Goal: Task Accomplishment & Management: Complete application form

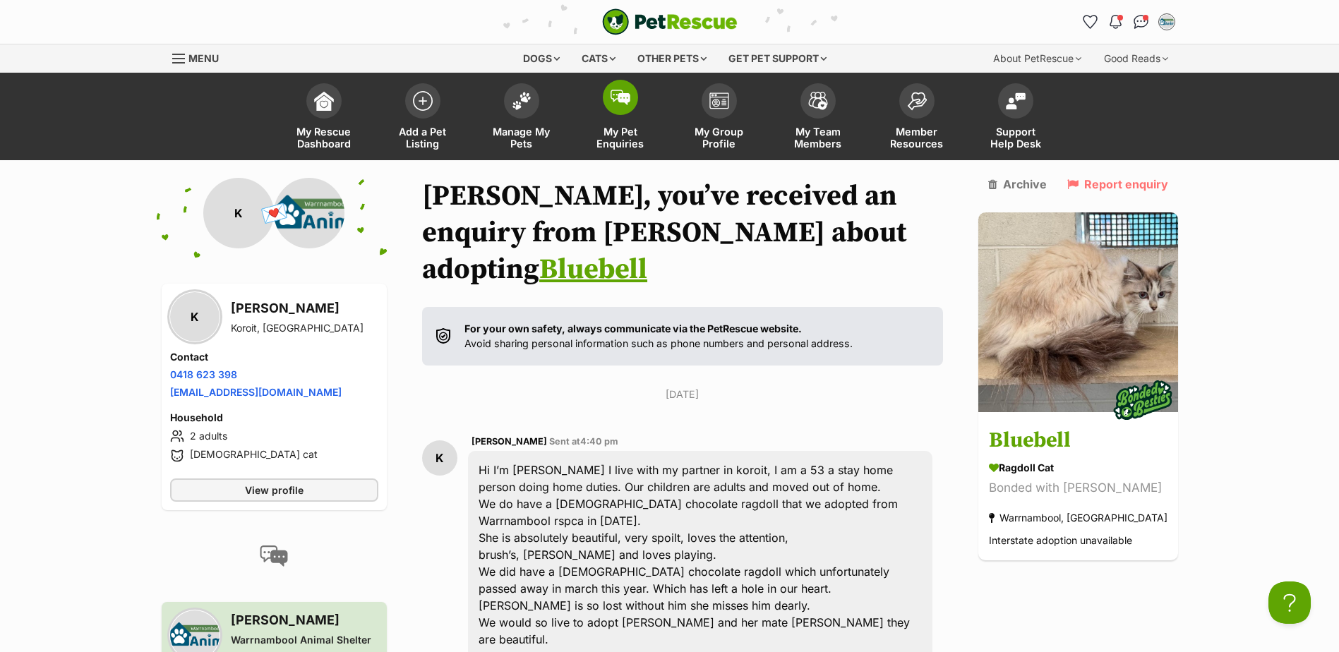
click at [616, 136] on span "My Pet Enquiries" at bounding box center [621, 138] width 64 height 24
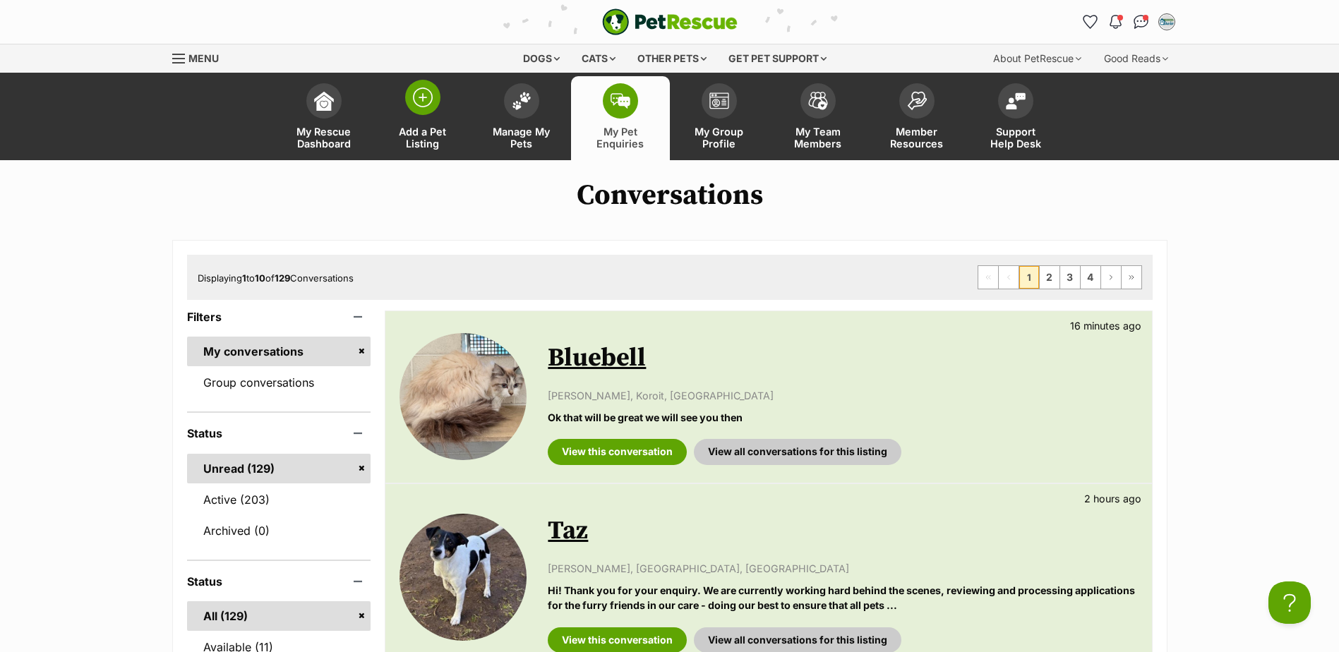
click at [425, 135] on span "Add a Pet Listing" at bounding box center [423, 138] width 64 height 24
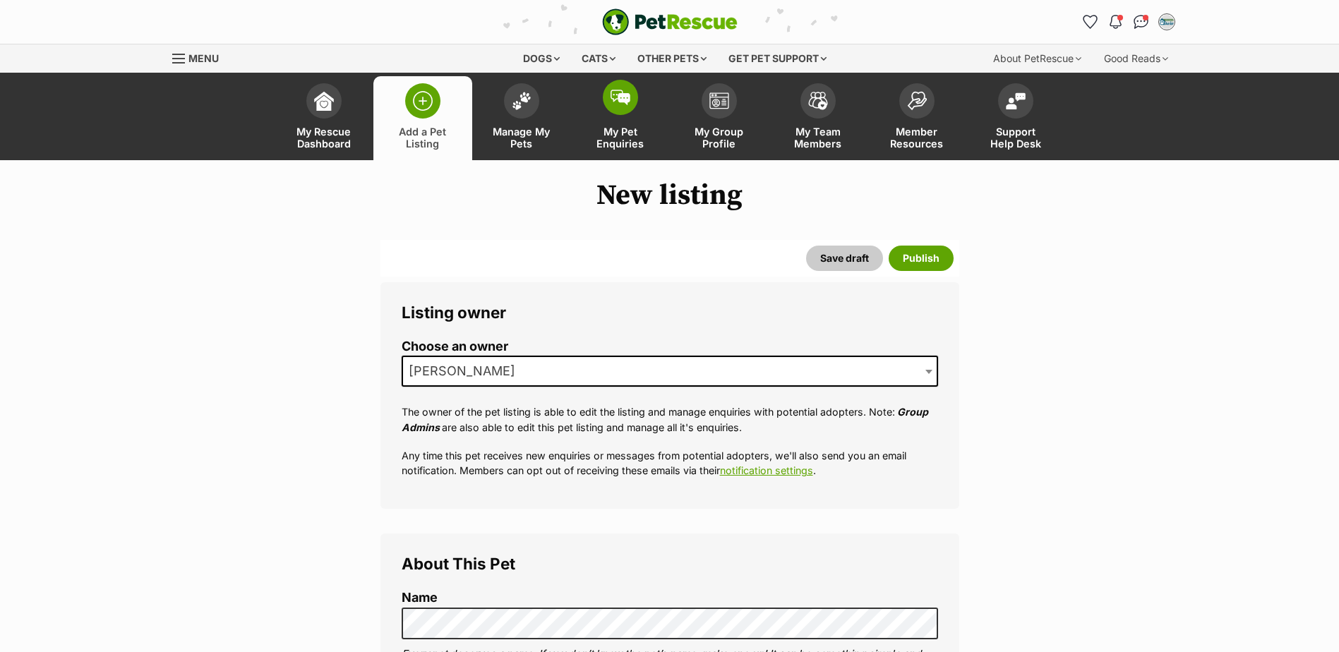
click at [606, 137] on span "My Pet Enquiries" at bounding box center [621, 138] width 64 height 24
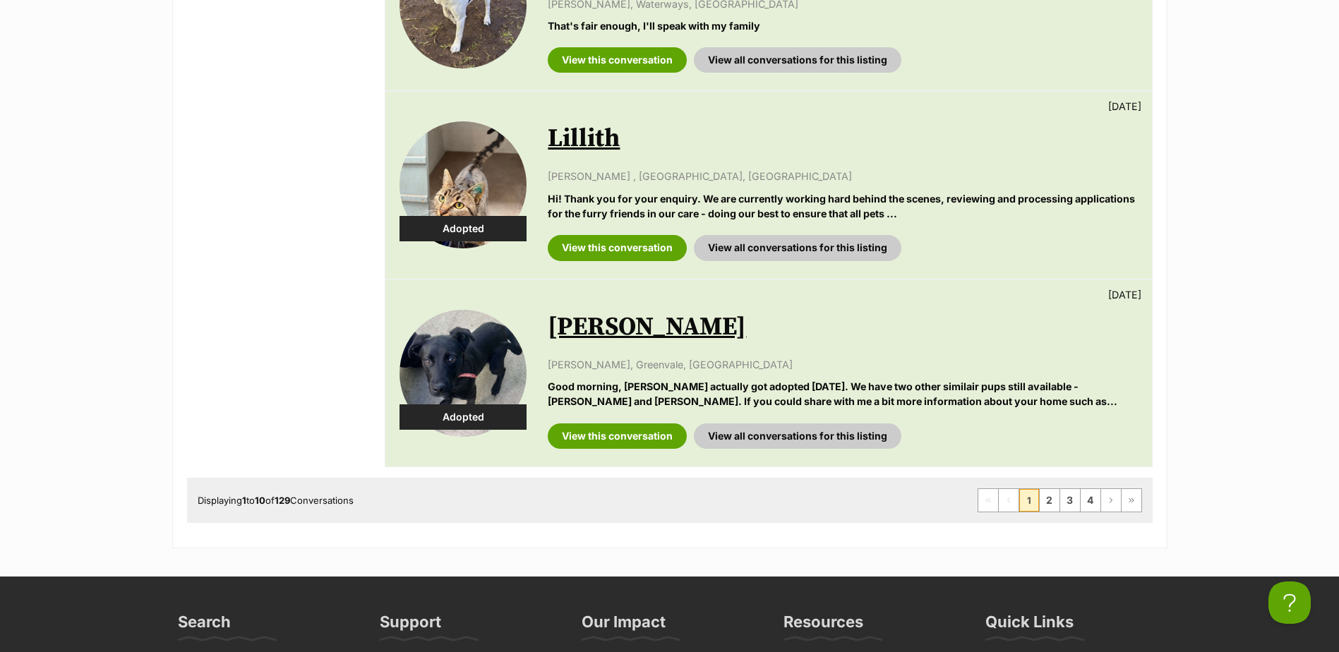
scroll to position [1765, 0]
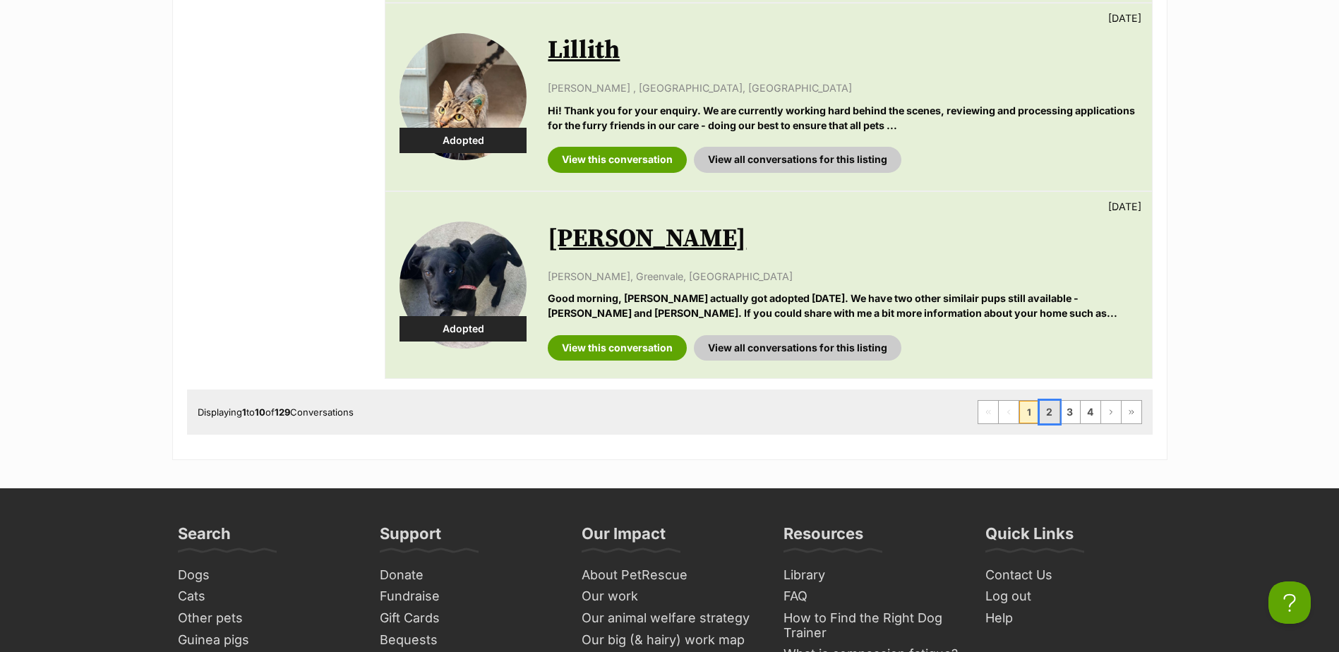
click at [1051, 401] on link "2" at bounding box center [1050, 412] width 20 height 23
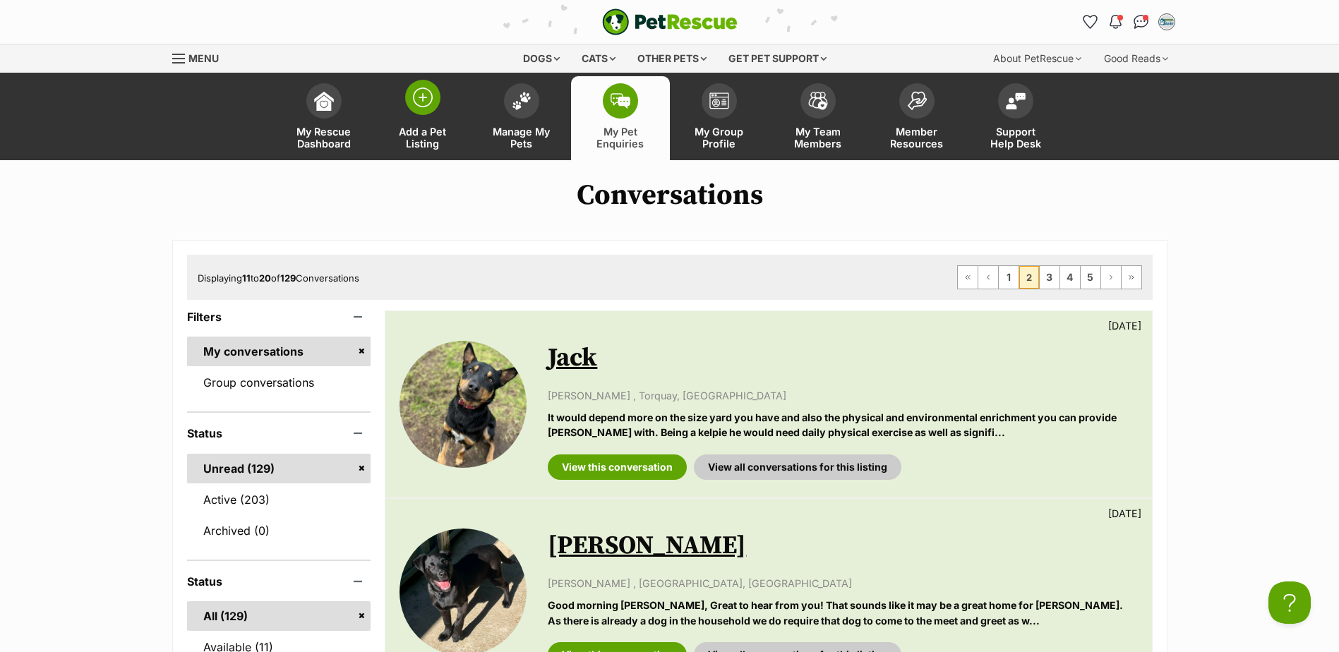
click at [427, 136] on span "Add a Pet Listing" at bounding box center [423, 138] width 64 height 24
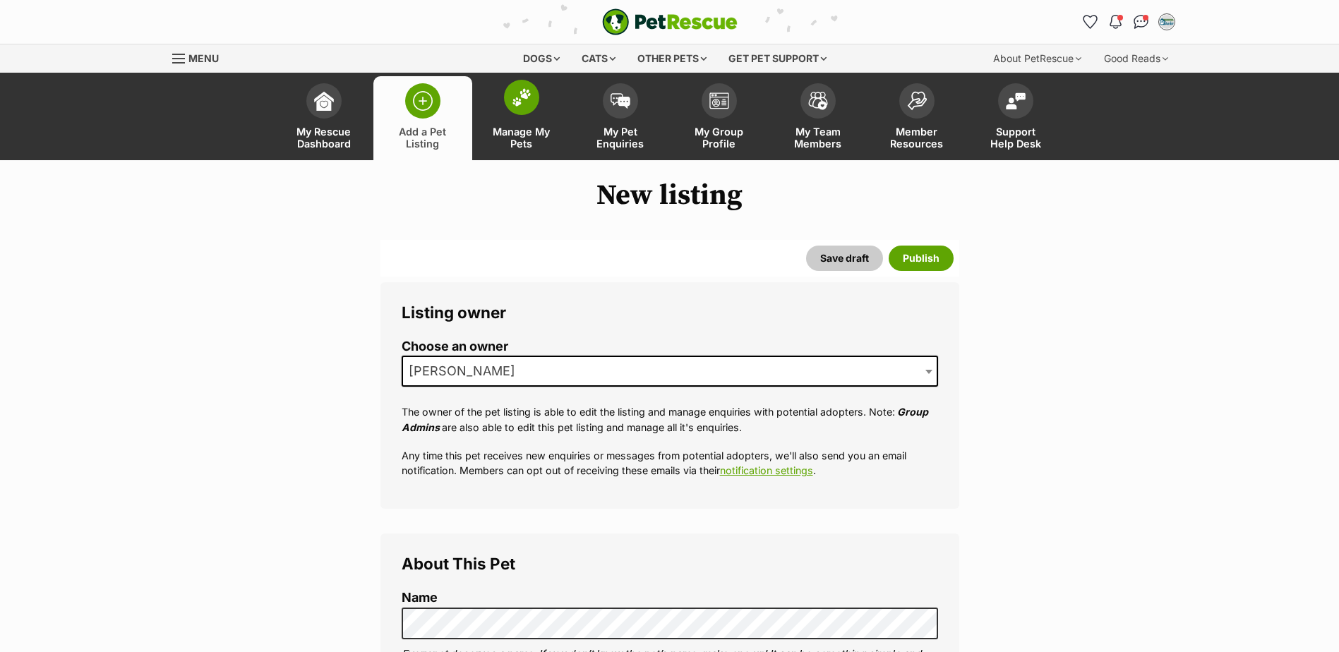
click at [517, 129] on span "Manage My Pets" at bounding box center [522, 138] width 64 height 24
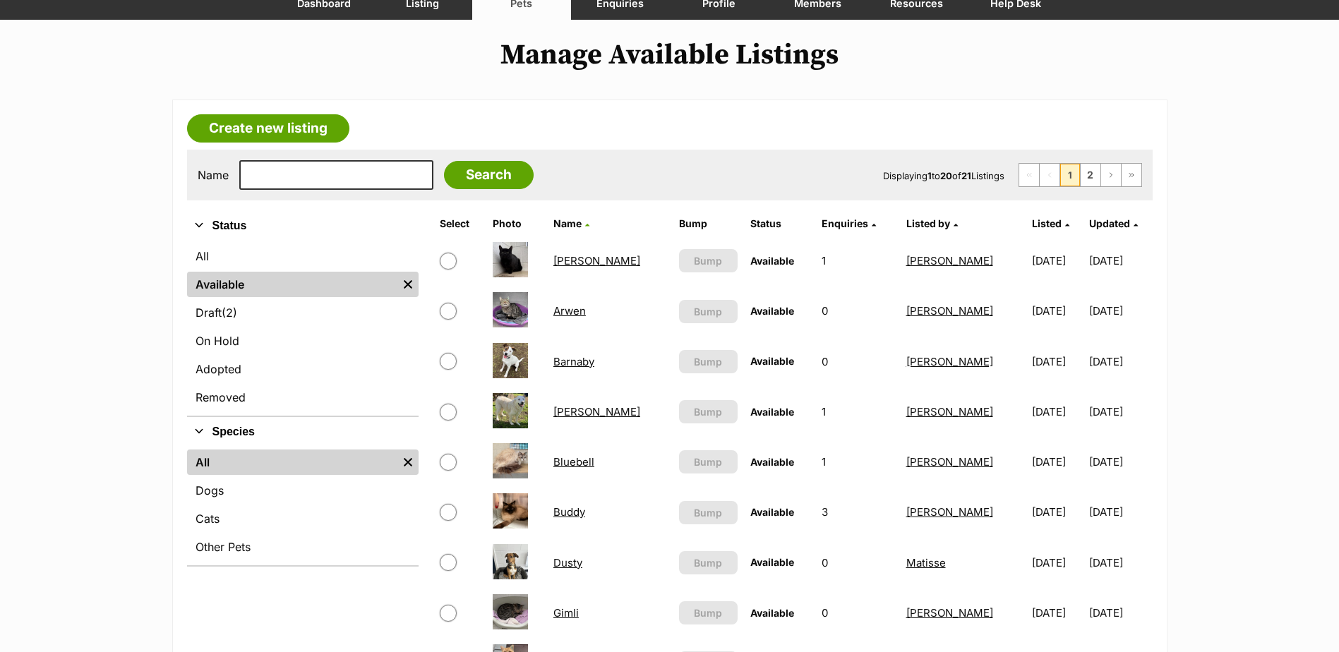
scroll to position [141, 0]
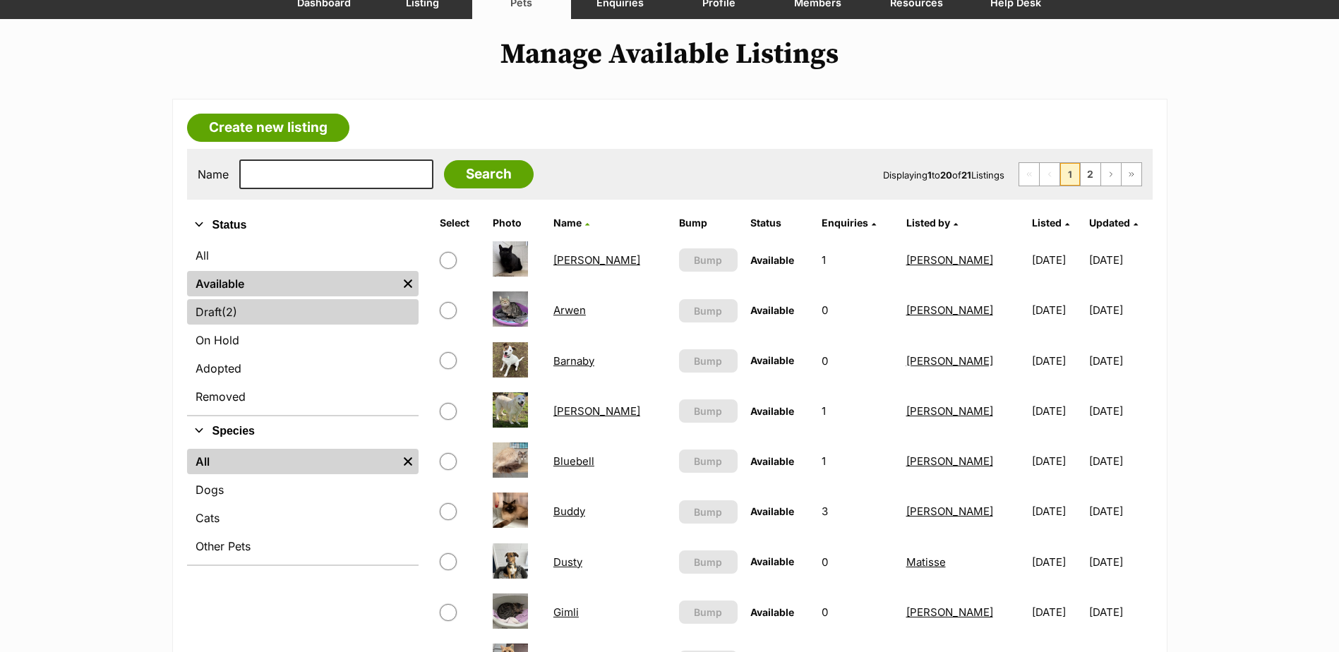
click at [212, 313] on link "Draft (2) Items" at bounding box center [303, 311] width 232 height 25
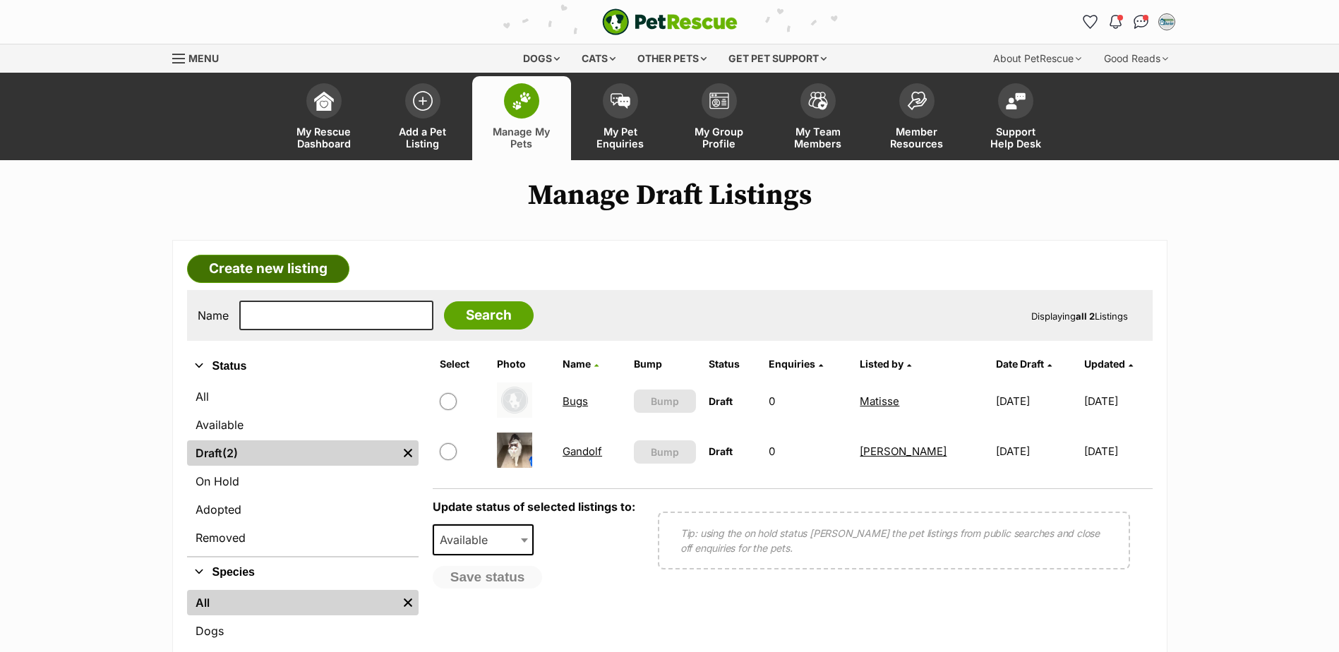
click at [298, 267] on link "Create new listing" at bounding box center [268, 269] width 162 height 28
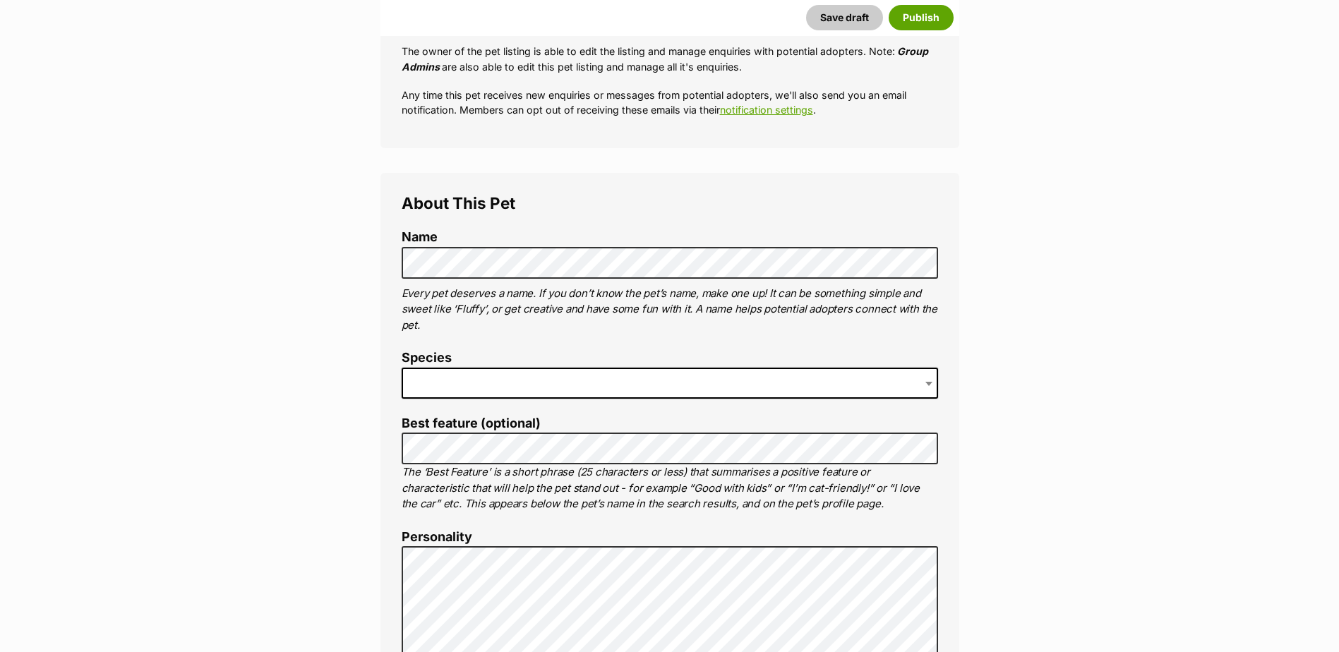
scroll to position [494, 0]
